Goal: Communication & Community: Answer question/provide support

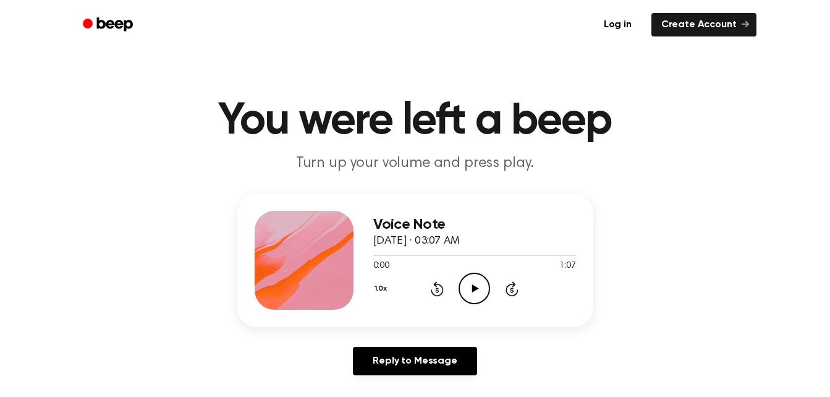
click at [477, 285] on icon "Play Audio" at bounding box center [475, 289] width 32 height 32
click at [475, 286] on icon "Pause Audio" at bounding box center [475, 289] width 32 height 32
click at [475, 286] on icon at bounding box center [475, 288] width 7 height 8
click at [475, 286] on icon "Pause Audio" at bounding box center [475, 289] width 32 height 32
click at [475, 286] on icon at bounding box center [475, 288] width 7 height 8
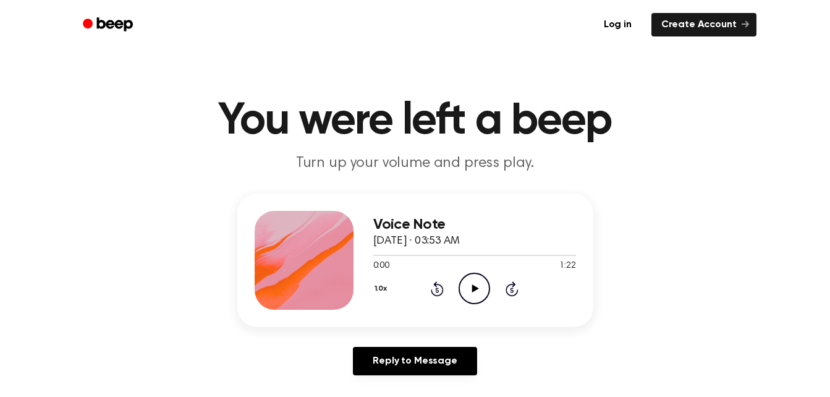
click at [480, 287] on icon "Play Audio" at bounding box center [475, 289] width 32 height 32
click at [476, 287] on icon at bounding box center [475, 288] width 7 height 8
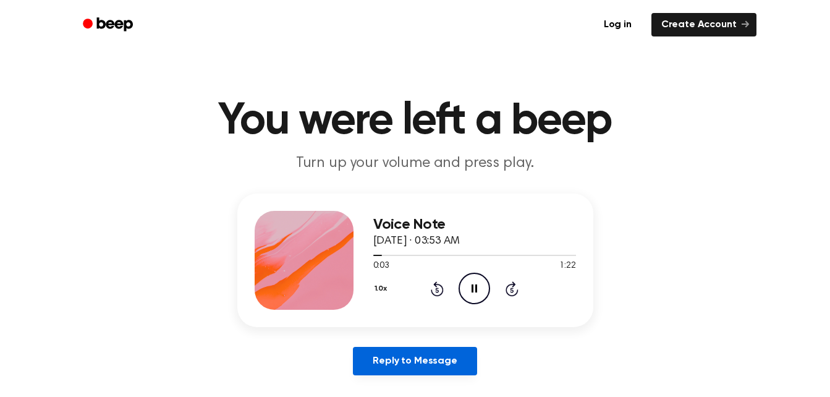
click at [403, 361] on link "Reply to Message" at bounding box center [415, 361] width 124 height 28
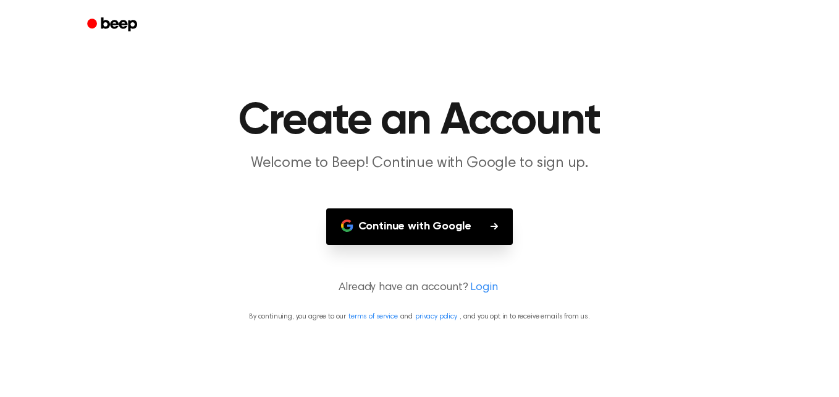
click at [454, 227] on button "Continue with Google" at bounding box center [419, 226] width 187 height 36
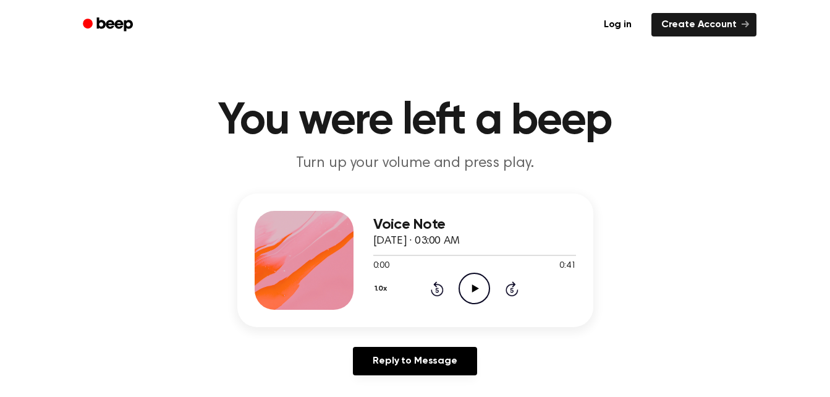
click at [473, 289] on icon at bounding box center [475, 288] width 7 height 8
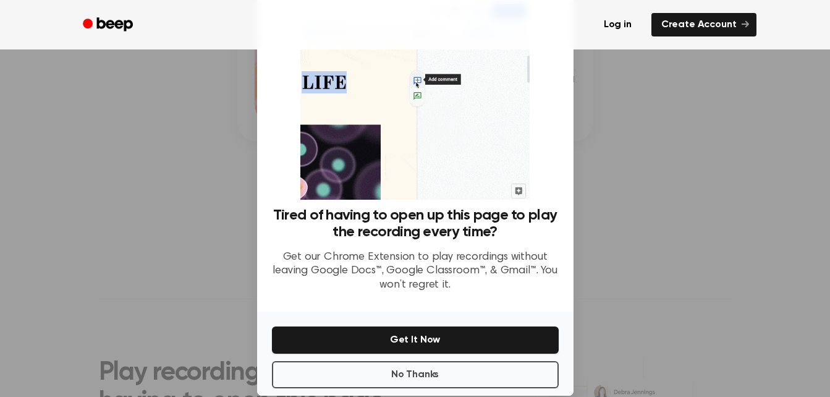
scroll to position [53, 0]
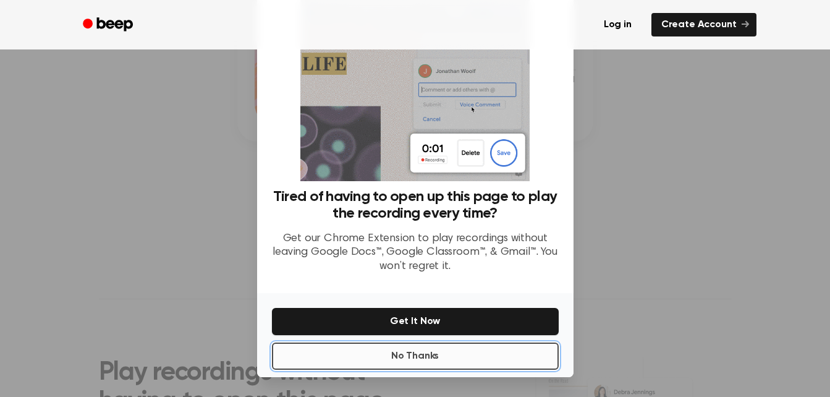
click at [388, 357] on button "No Thanks" at bounding box center [415, 355] width 287 height 27
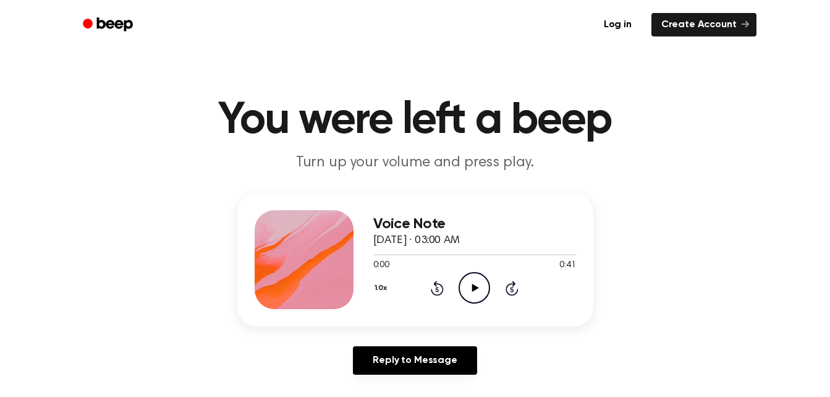
scroll to position [0, 0]
click at [473, 292] on icon "Play Audio" at bounding box center [475, 289] width 32 height 32
